Goal: Task Accomplishment & Management: Use online tool/utility

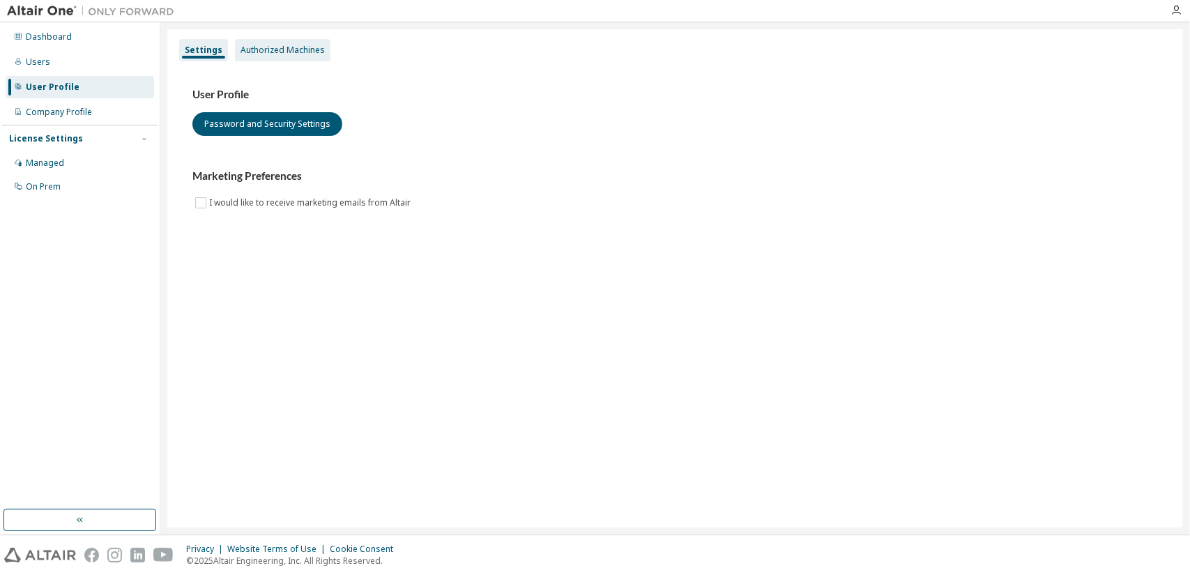
click at [245, 49] on div "Authorized Machines" at bounding box center [282, 50] width 84 height 11
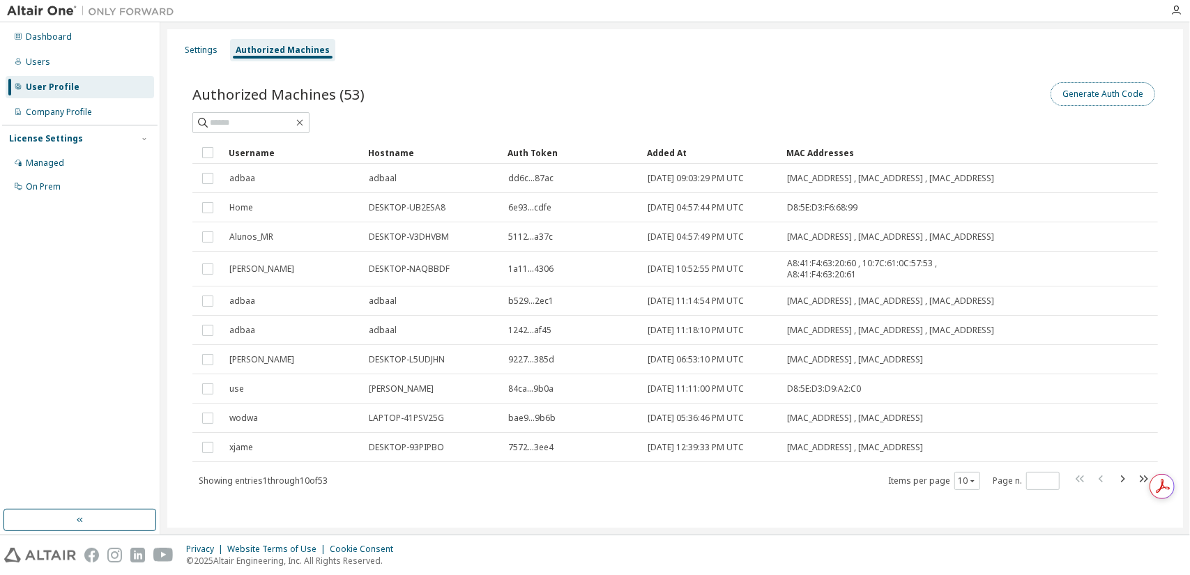
click at [1085, 84] on button "Generate Auth Code" at bounding box center [1102, 94] width 105 height 24
